Goal: Information Seeking & Learning: Learn about a topic

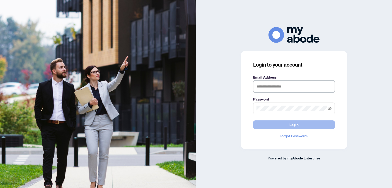
type input "**********"
click at [299, 126] on button "Login" at bounding box center [294, 125] width 82 height 9
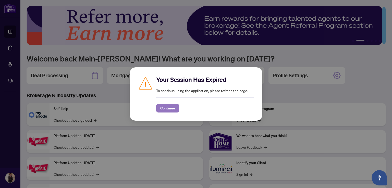
click at [168, 107] on span "Continue" at bounding box center [167, 108] width 15 height 8
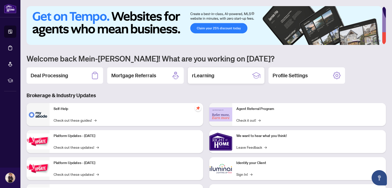
click at [226, 74] on div "rLearning" at bounding box center [226, 75] width 77 height 16
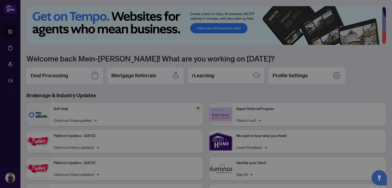
click at [226, 74] on h2 "External Redirection to rLearning" at bounding box center [204, 77] width 100 height 8
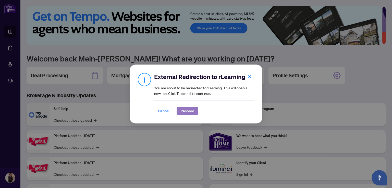
click at [194, 109] on span "Proceed" at bounding box center [188, 111] width 14 height 8
